Goal: Task Accomplishment & Management: Manage account settings

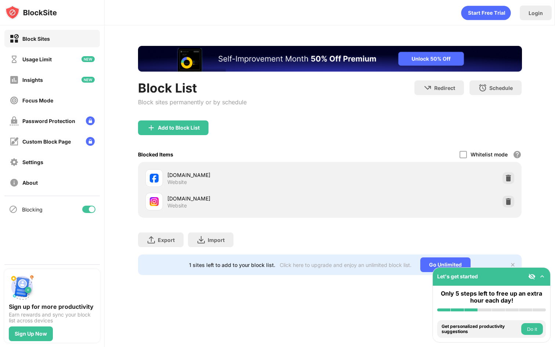
click at [506, 184] on div "[DOMAIN_NAME] Website" at bounding box center [329, 177] width 375 height 23
click at [509, 175] on img at bounding box center [507, 177] width 7 height 7
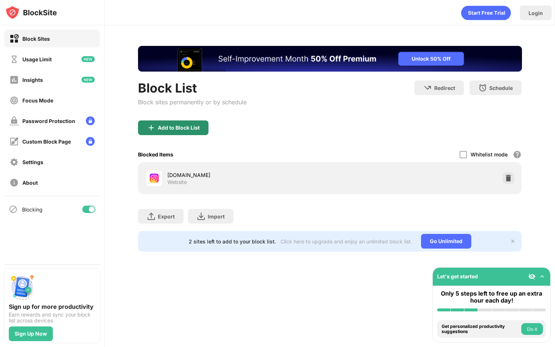
click at [189, 132] on div "Add to Block List" at bounding box center [173, 127] width 70 height 15
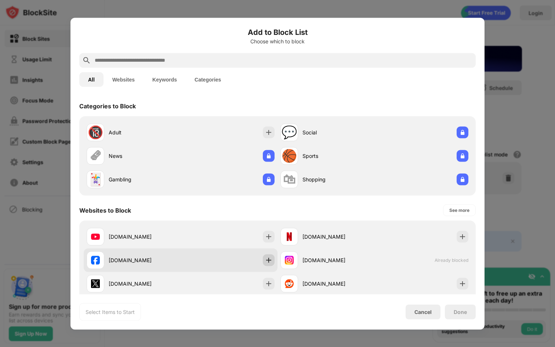
click at [267, 258] on img at bounding box center [268, 259] width 7 height 7
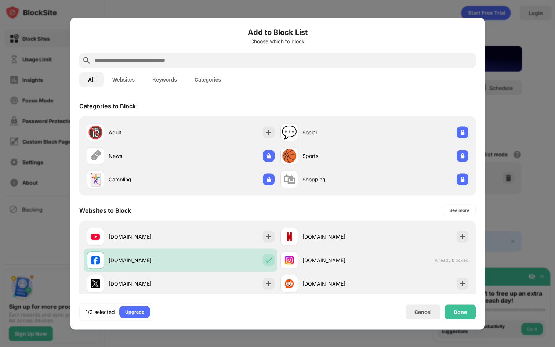
click at [469, 318] on div "Done" at bounding box center [460, 311] width 31 height 15
